Goal: Information Seeking & Learning: Learn about a topic

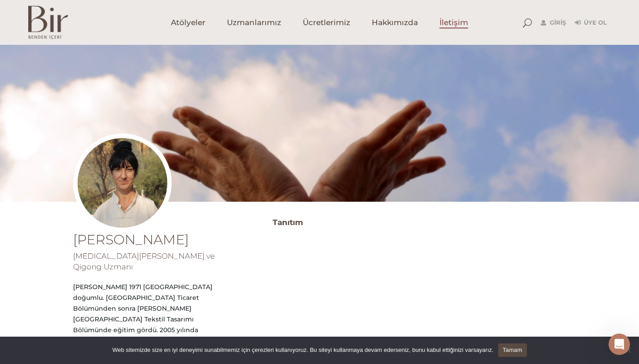
click at [452, 20] on span "İletişim" at bounding box center [453, 22] width 29 height 10
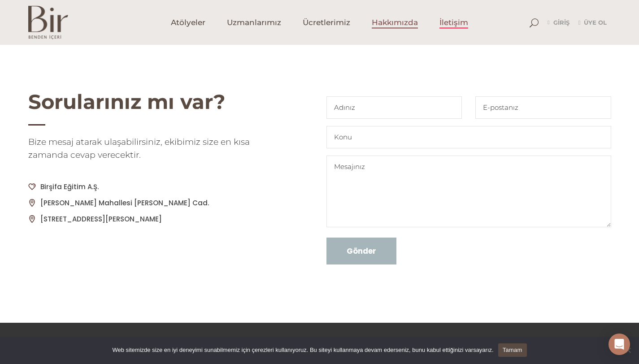
click at [394, 23] on span "Hakkımızda" at bounding box center [395, 22] width 46 height 10
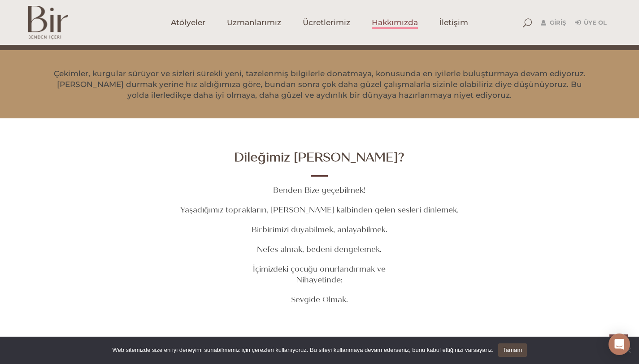
scroll to position [1185, 0]
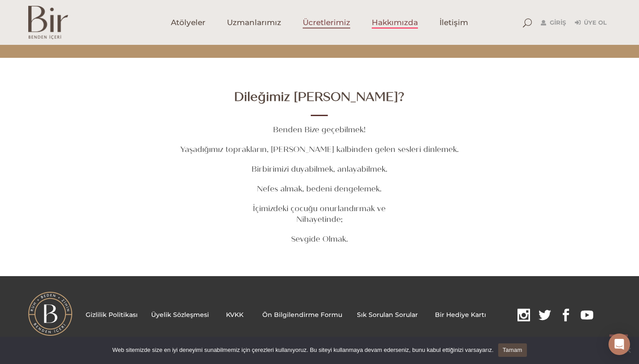
click at [329, 21] on span "Ücretlerimiz" at bounding box center [327, 22] width 48 height 10
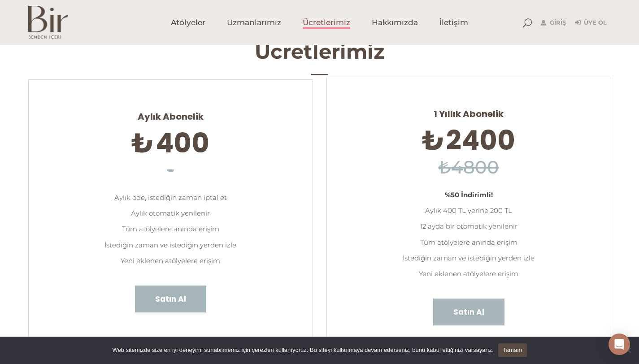
scroll to position [13, 0]
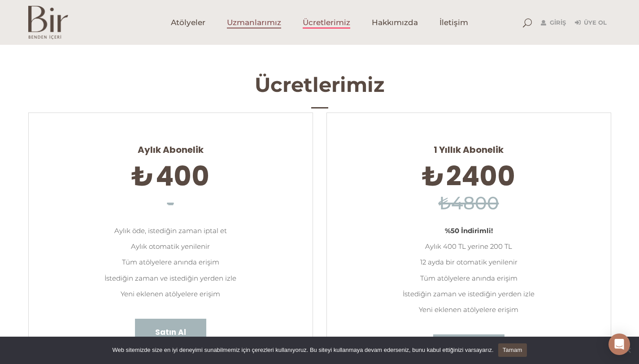
click at [267, 15] on link "Uzmanlarımız" at bounding box center [254, 22] width 76 height 45
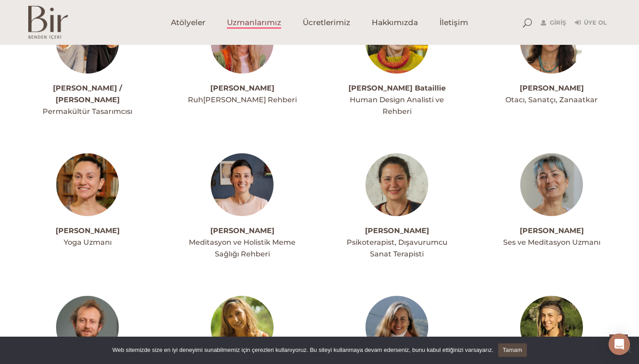
scroll to position [1121, 0]
click at [190, 23] on span "Atölyeler" at bounding box center [188, 22] width 35 height 10
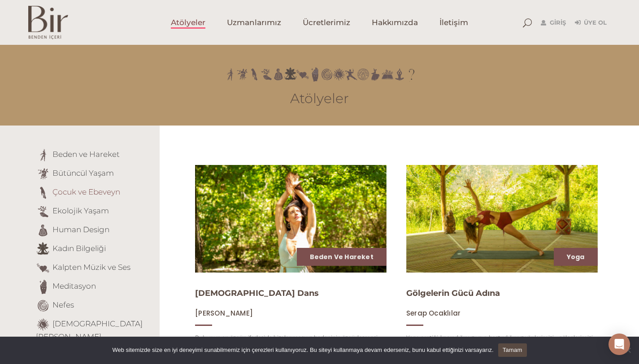
click at [92, 193] on link "Çocuk ve Ebeveyn" at bounding box center [86, 191] width 68 height 9
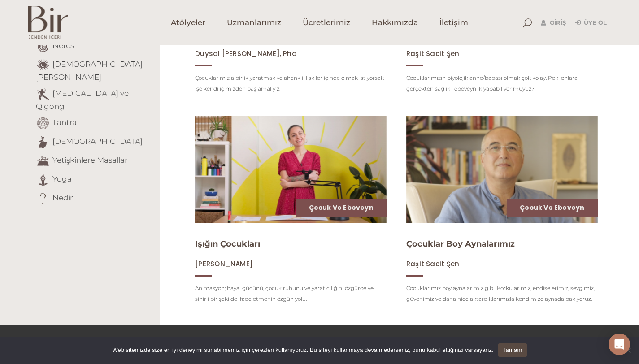
scroll to position [311, 0]
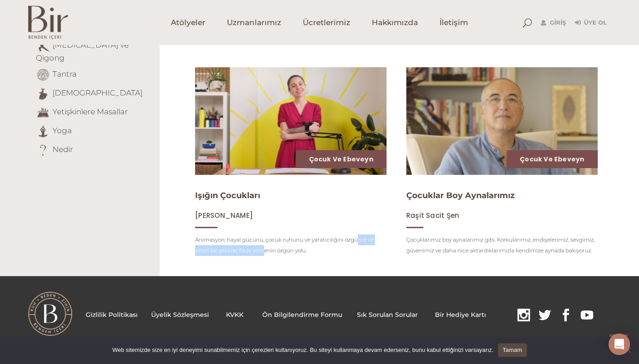
drag, startPoint x: 293, startPoint y: 241, endPoint x: 317, endPoint y: 247, distance: 24.9
click at [317, 244] on p "Animasyon; hayal gücünü, çocuk ruhunu ve yaratıcılığını özgürce ve sihirli bir …" at bounding box center [290, 245] width 191 height 22
click at [281, 253] on p "Animasyon; hayal gücünü, çocuk ruhunu ve yaratıcılığını özgürce ve sihirli bir …" at bounding box center [290, 245] width 191 height 22
click at [264, 150] on img at bounding box center [290, 121] width 197 height 111
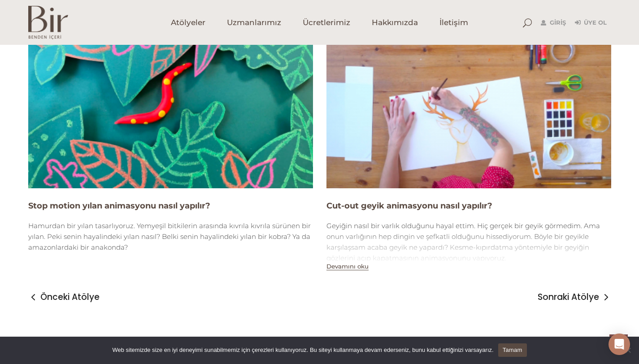
scroll to position [1602, 0]
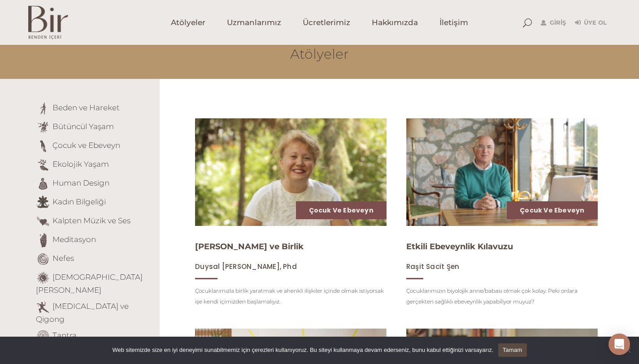
scroll to position [167, 0]
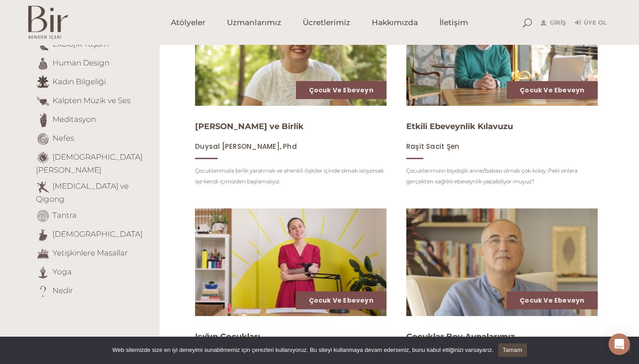
click at [235, 115] on div "Çocuk ve Ebeveyn Anne Babalık ve Birlik Duysal Aşkun Çelik, Phd Çocuklarımızla …" at bounding box center [290, 95] width 191 height 197
click at [232, 132] on h4 "Anne Babalık ve Birlik" at bounding box center [290, 126] width 191 height 11
click at [232, 126] on link "[PERSON_NAME] ve Birlik" at bounding box center [249, 126] width 108 height 10
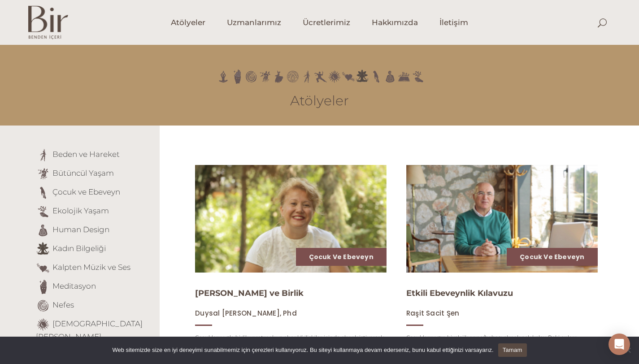
scroll to position [167, 0]
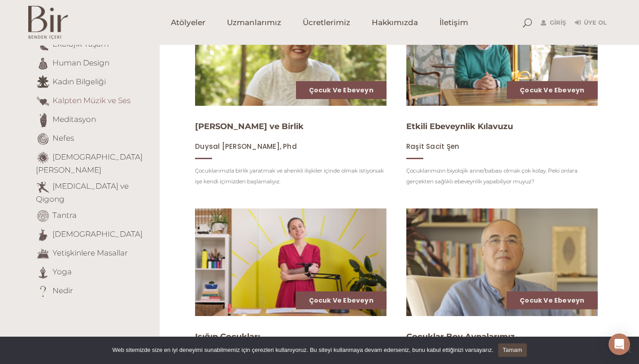
click at [97, 104] on link "Kalpten Müzik ve Ses" at bounding box center [91, 100] width 78 height 9
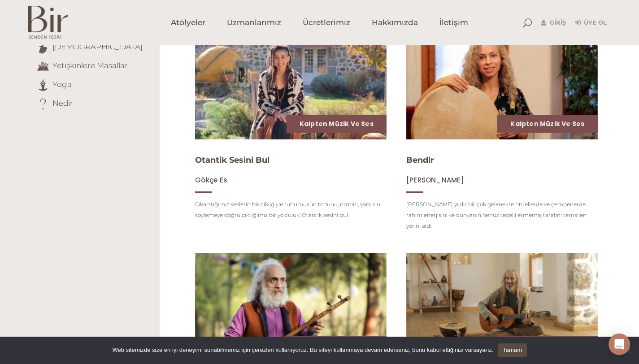
scroll to position [257, 0]
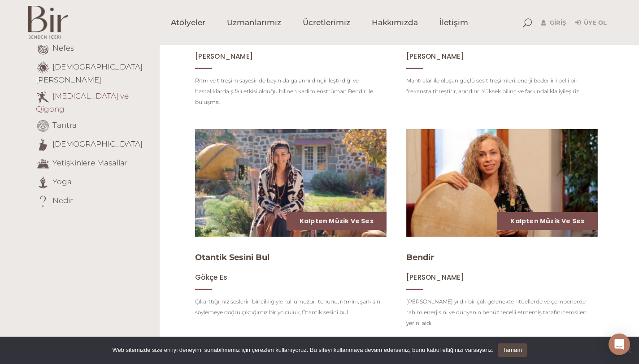
click at [69, 91] on link "[MEDICAL_DATA] ve Qigong" at bounding box center [82, 102] width 93 height 22
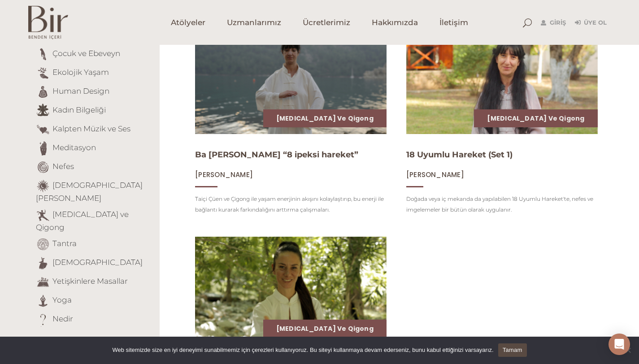
scroll to position [137, 0]
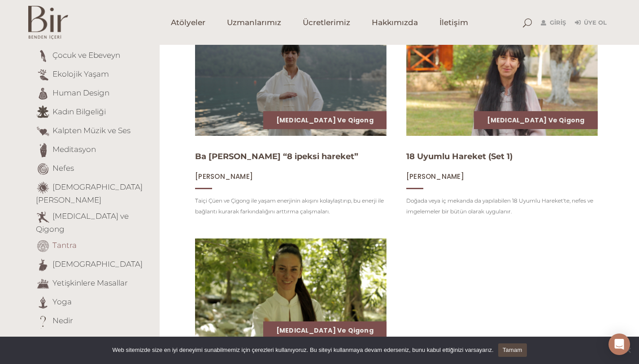
click at [58, 241] on link "Tantra" at bounding box center [64, 245] width 24 height 9
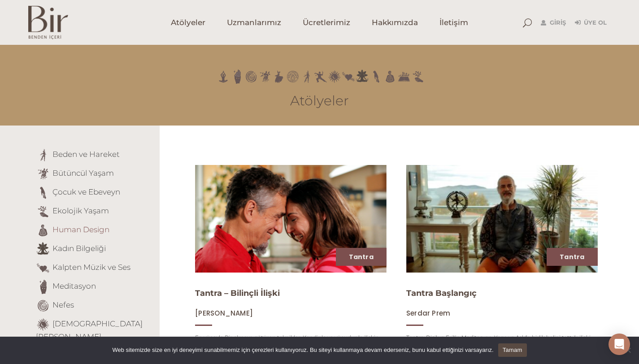
click at [76, 229] on link "Human Design" at bounding box center [80, 229] width 57 height 9
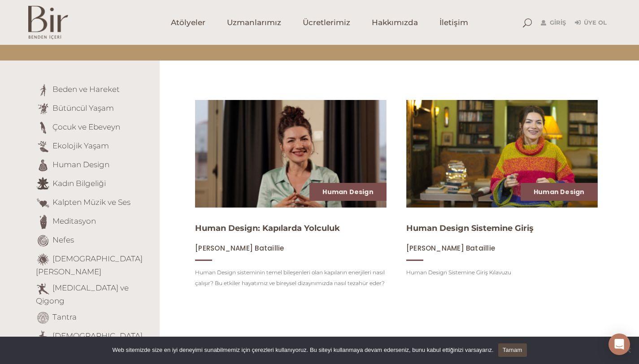
scroll to position [169, 0]
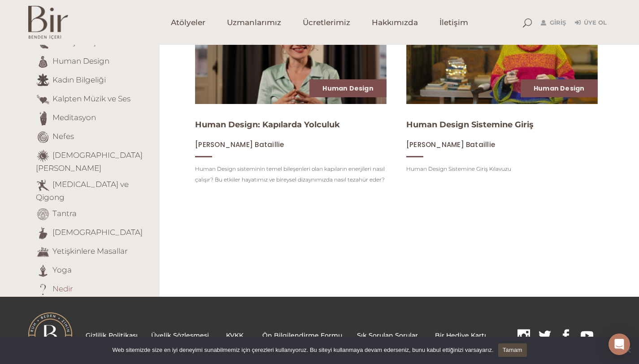
click at [58, 284] on link "Nedir" at bounding box center [62, 288] width 21 height 9
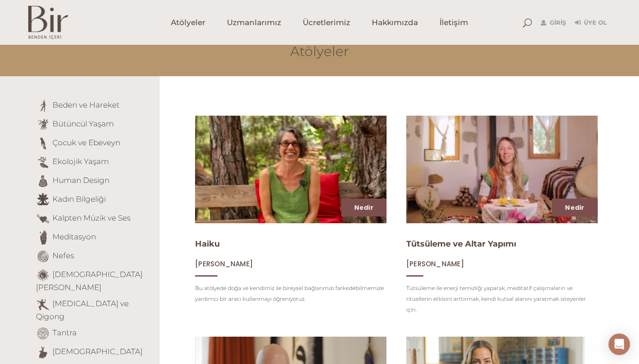
scroll to position [27, 0]
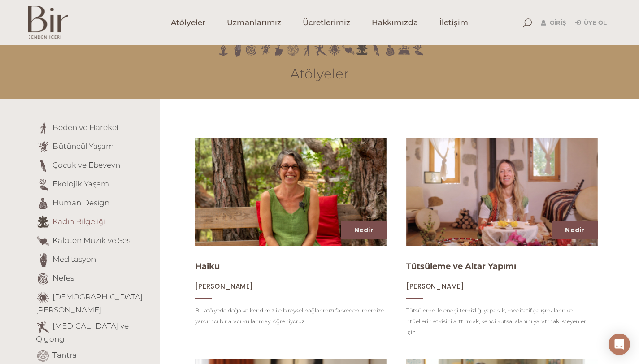
click at [73, 221] on link "Kadın Bilgeliği" at bounding box center [78, 221] width 53 height 9
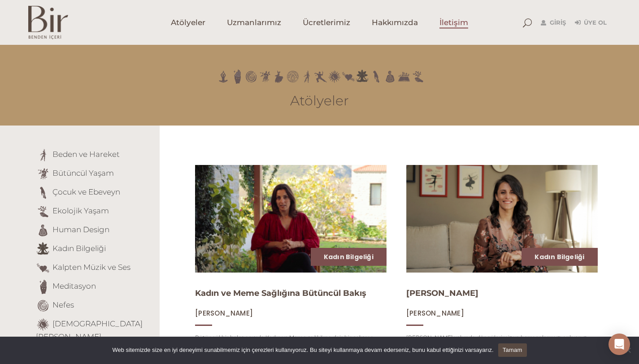
click at [449, 18] on span "İletişim" at bounding box center [453, 22] width 29 height 10
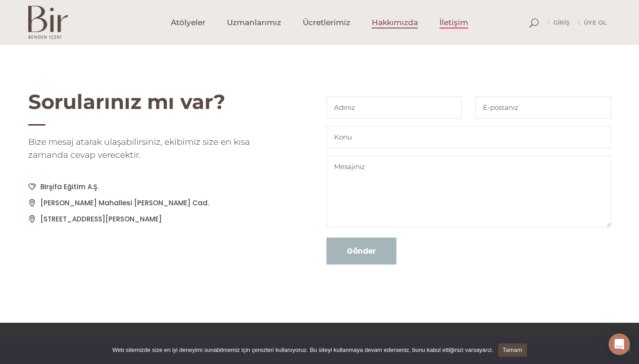
click at [398, 24] on span "Hakkımızda" at bounding box center [395, 22] width 46 height 10
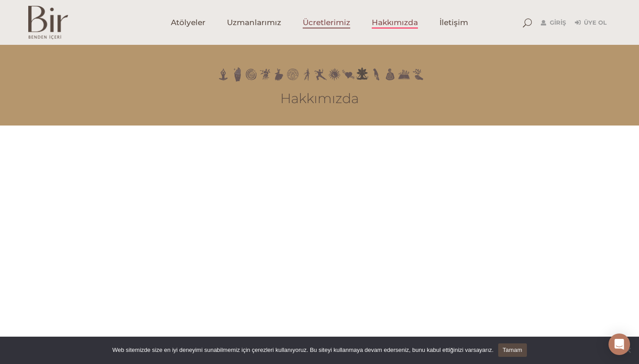
click at [318, 17] on span "Ücretlerimiz" at bounding box center [327, 22] width 48 height 10
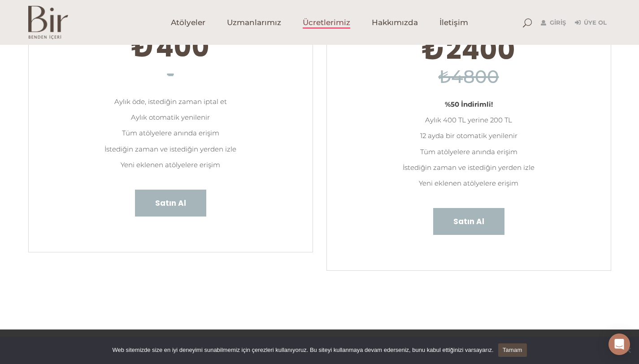
scroll to position [142, 0]
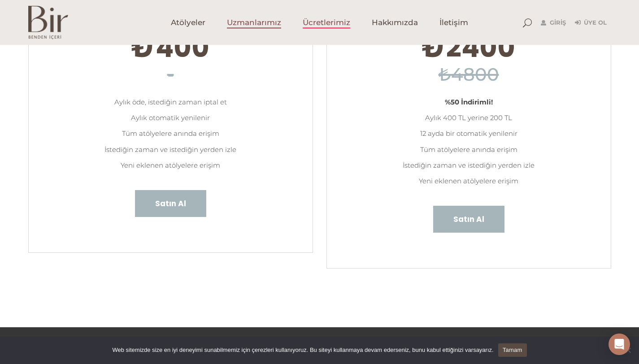
click at [273, 22] on span "Uzmanlarımız" at bounding box center [254, 22] width 54 height 10
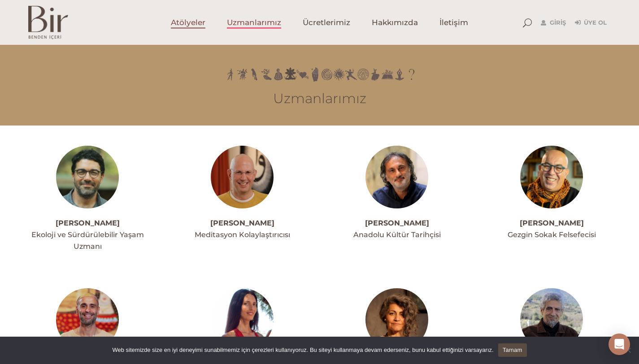
click at [190, 22] on span "Atölyeler" at bounding box center [188, 22] width 35 height 10
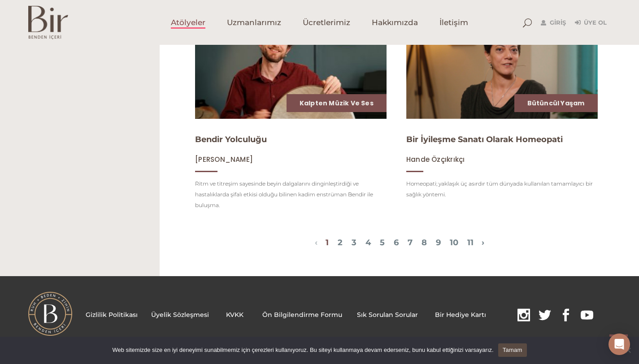
scroll to position [1021, 0]
